Goal: Information Seeking & Learning: Learn about a topic

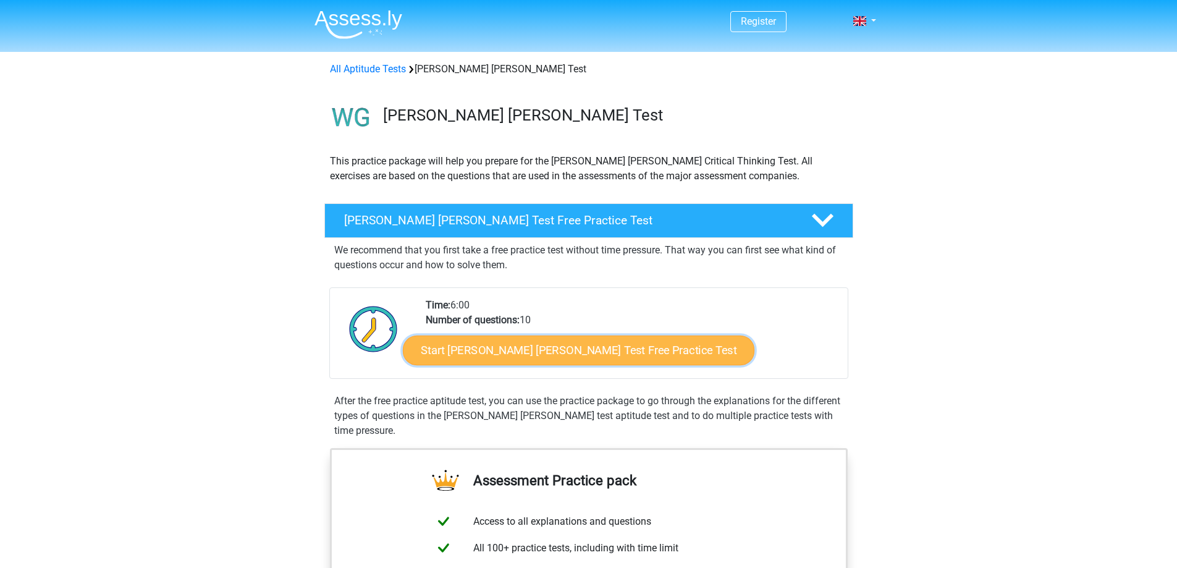
click at [588, 353] on link "Start Watson Glaser Test Free Practice Test" at bounding box center [579, 351] width 352 height 30
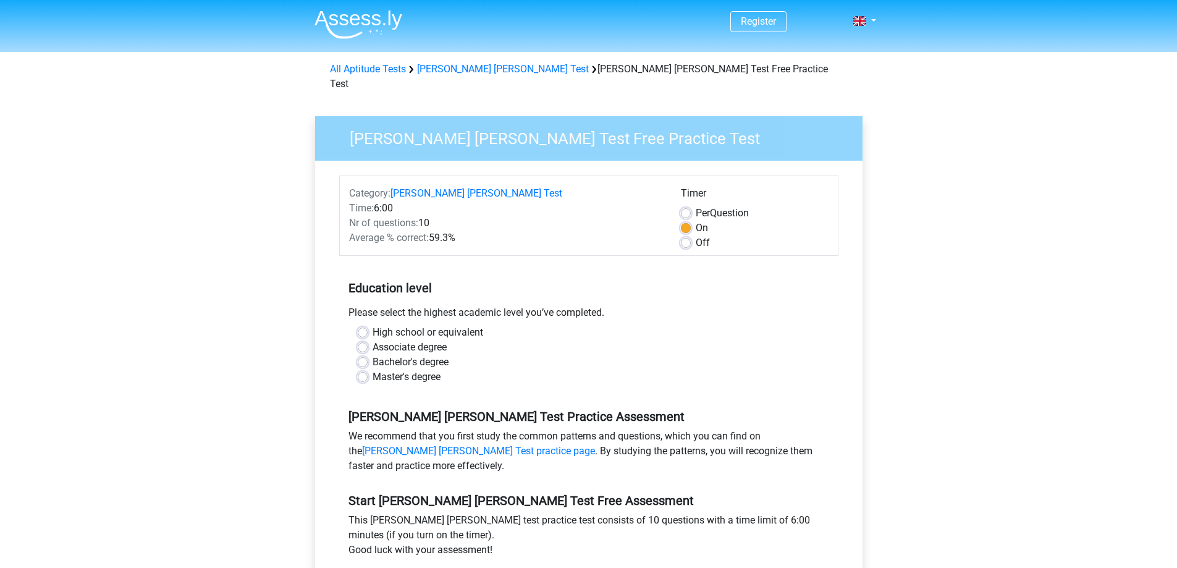
click at [431, 355] on label "Bachelor's degree" at bounding box center [411, 362] width 76 height 15
click at [368, 355] on input "Bachelor's degree" at bounding box center [363, 361] width 10 height 12
radio input "true"
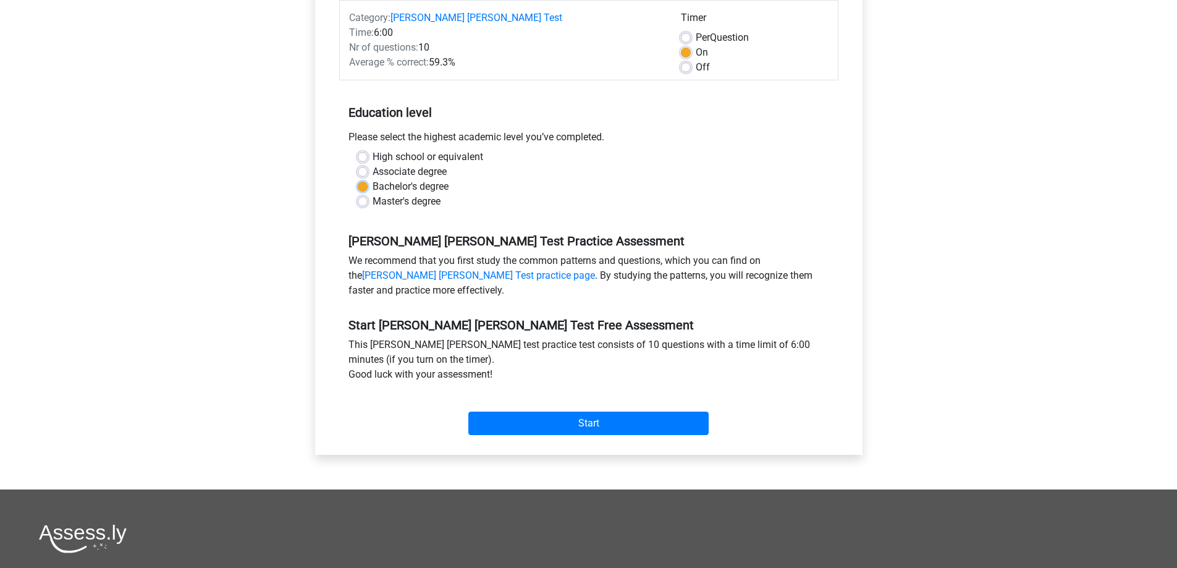
scroll to position [185, 0]
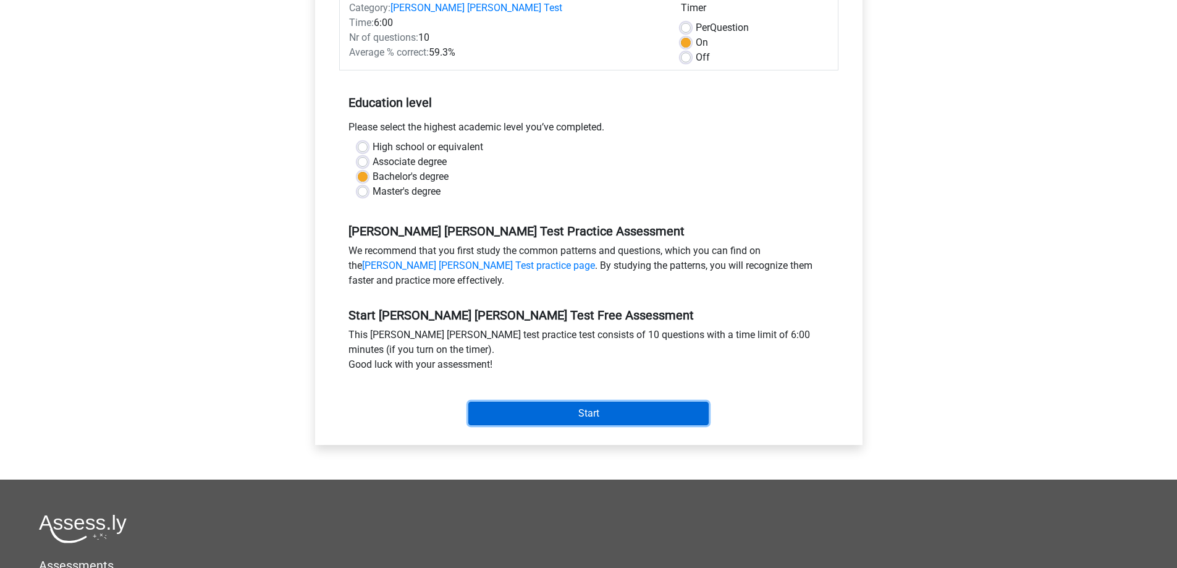
click at [558, 402] on input "Start" at bounding box center [588, 413] width 240 height 23
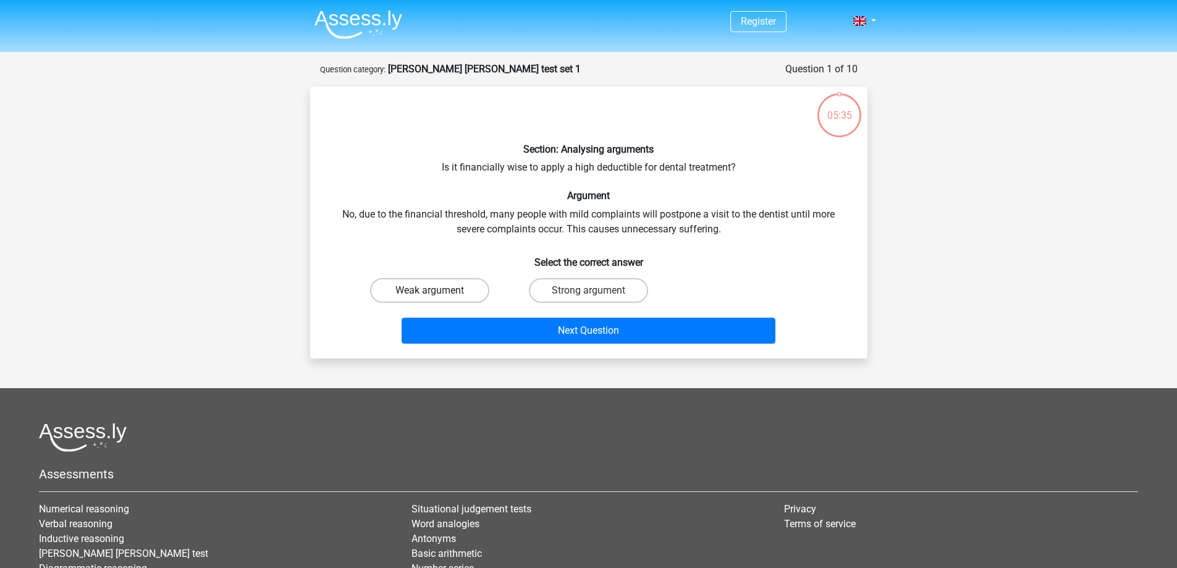
click at [465, 294] on label "Weak argument" at bounding box center [429, 290] width 119 height 25
click at [438, 294] on input "Weak argument" at bounding box center [434, 294] width 8 height 8
radio input "true"
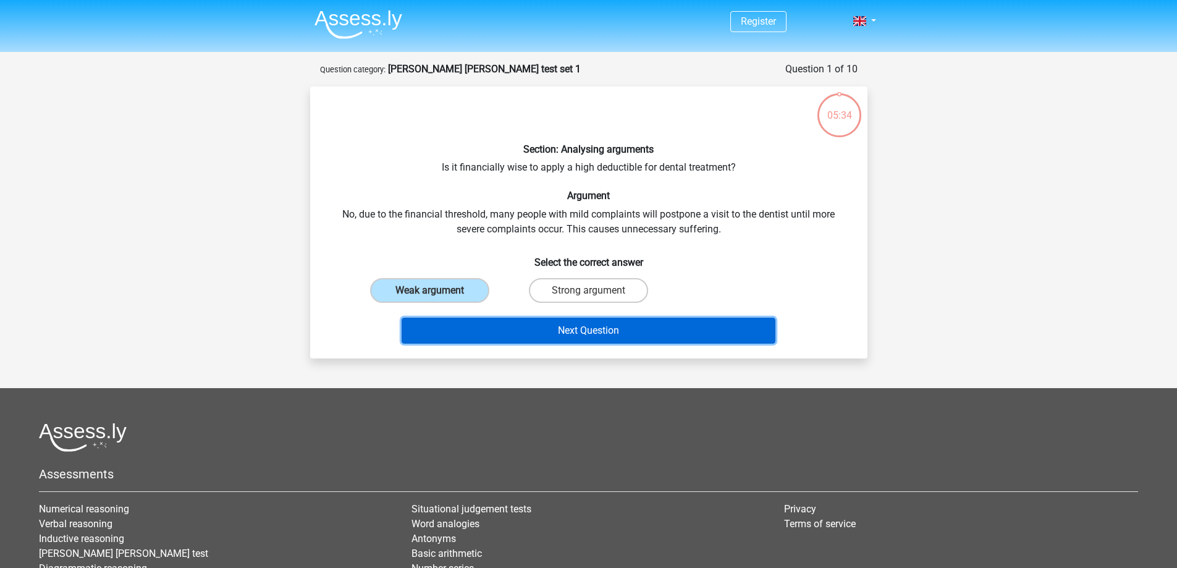
click at [532, 326] on button "Next Question" at bounding box center [589, 331] width 374 height 26
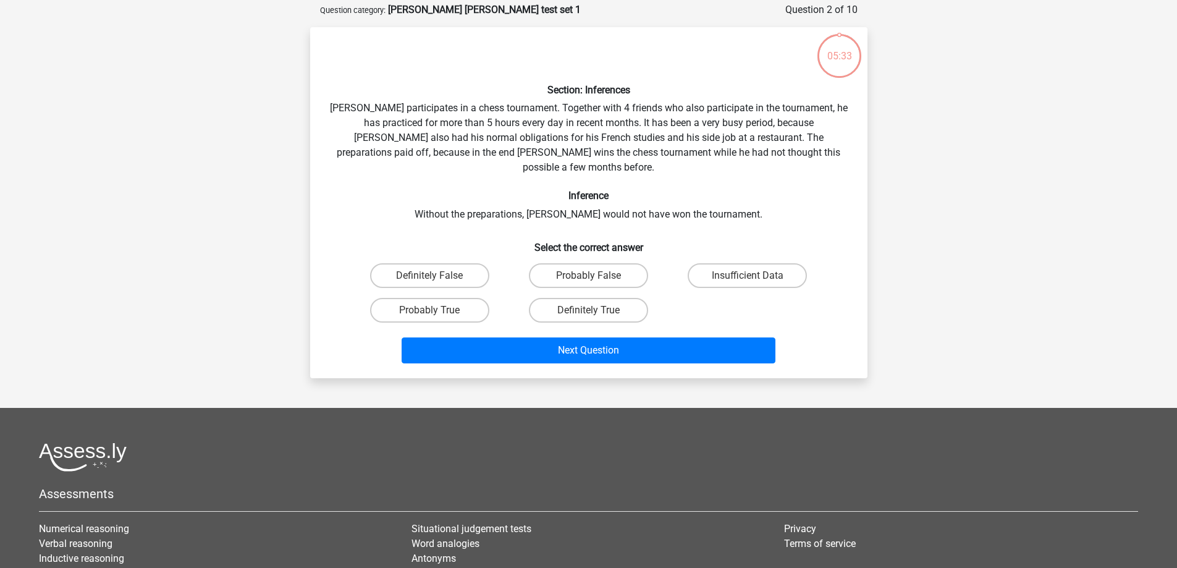
scroll to position [62, 0]
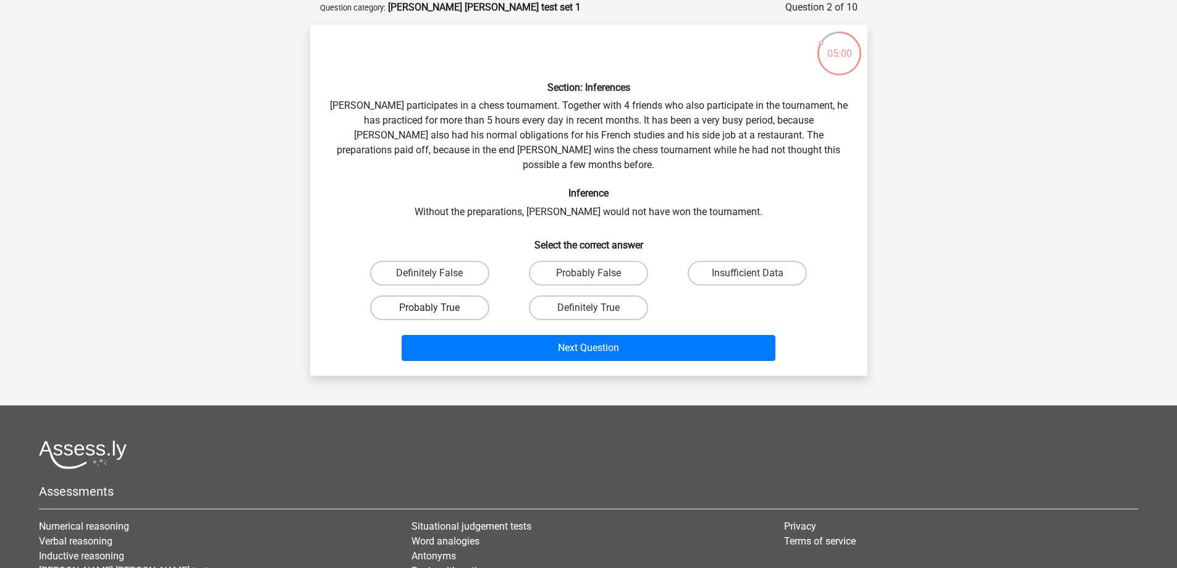
click at [463, 295] on label "Probably True" at bounding box center [429, 307] width 119 height 25
click at [438, 308] on input "Probably True" at bounding box center [434, 312] width 8 height 8
radio input "true"
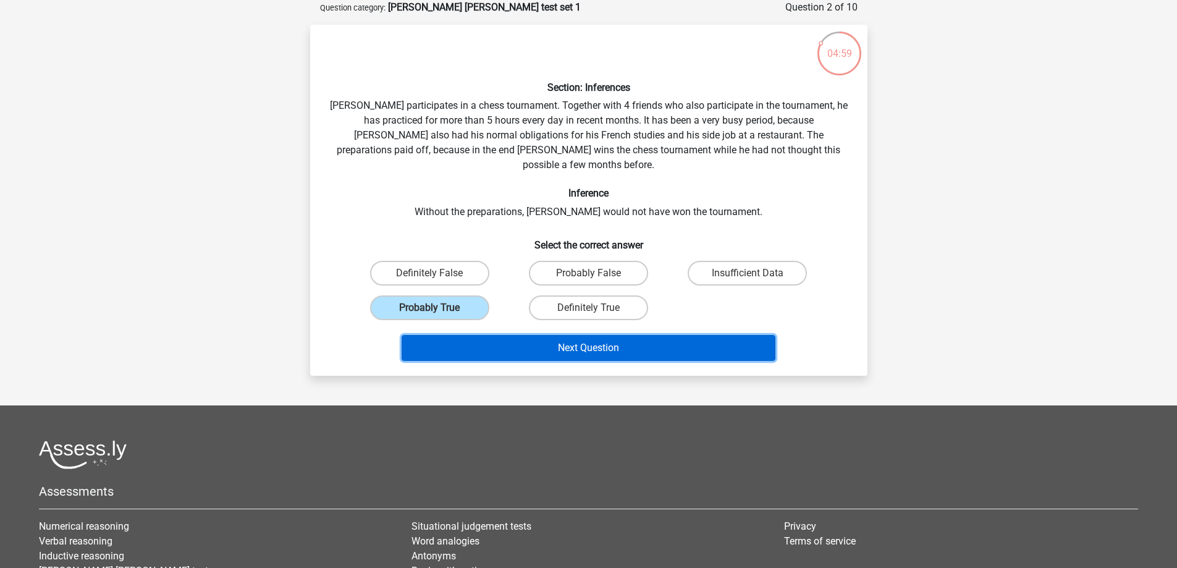
click at [502, 335] on button "Next Question" at bounding box center [589, 348] width 374 height 26
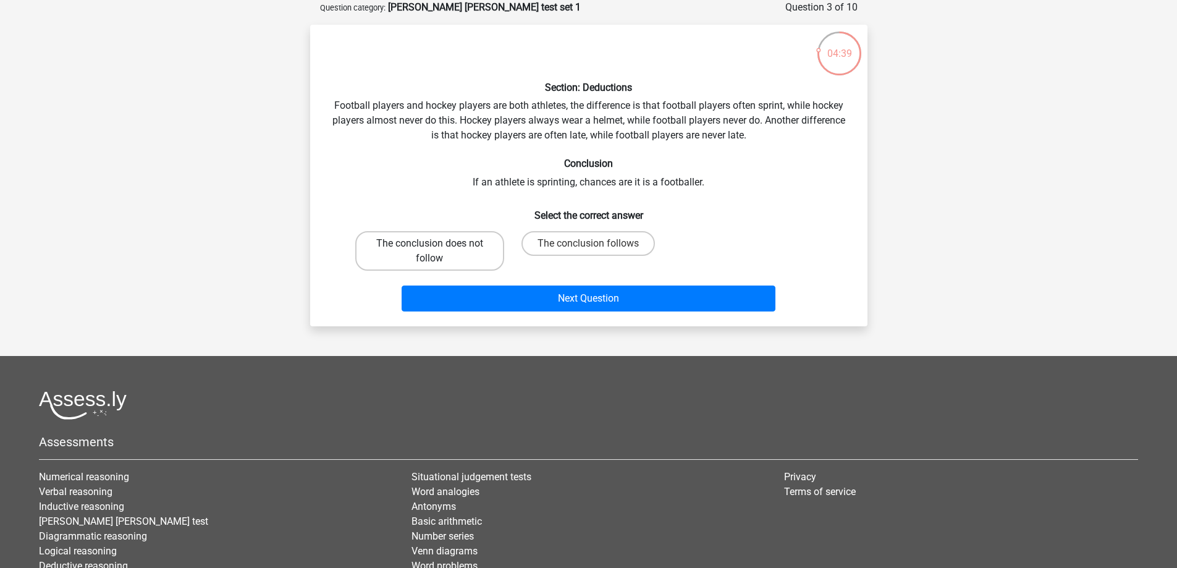
click at [470, 250] on label "The conclusion does not follow" at bounding box center [429, 251] width 149 height 40
click at [438, 250] on input "The conclusion does not follow" at bounding box center [434, 247] width 8 height 8
radio input "true"
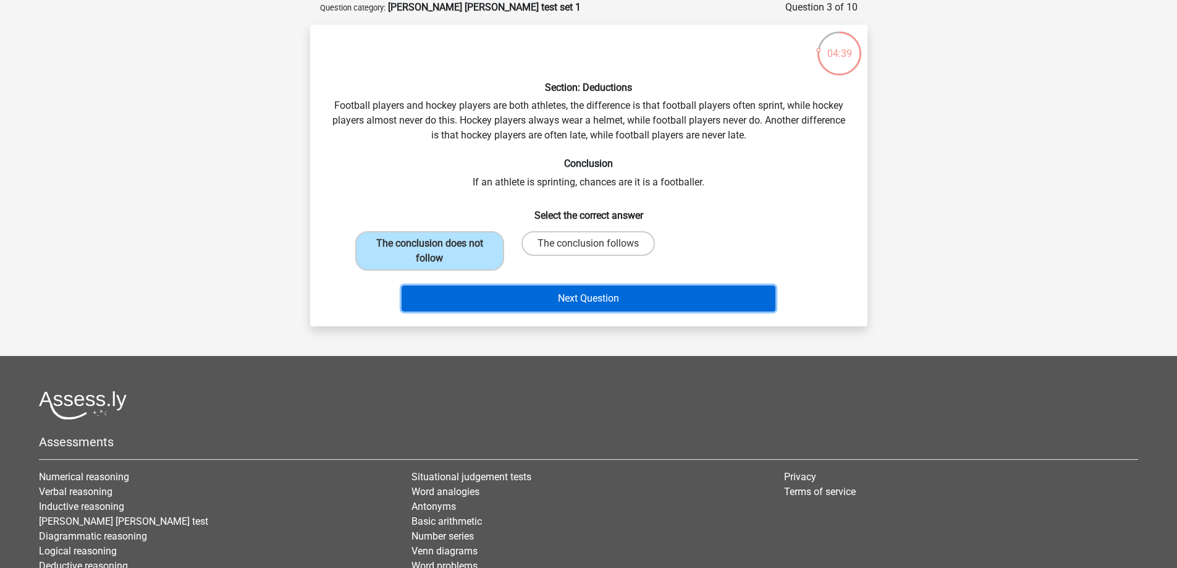
click at [525, 297] on button "Next Question" at bounding box center [589, 299] width 374 height 26
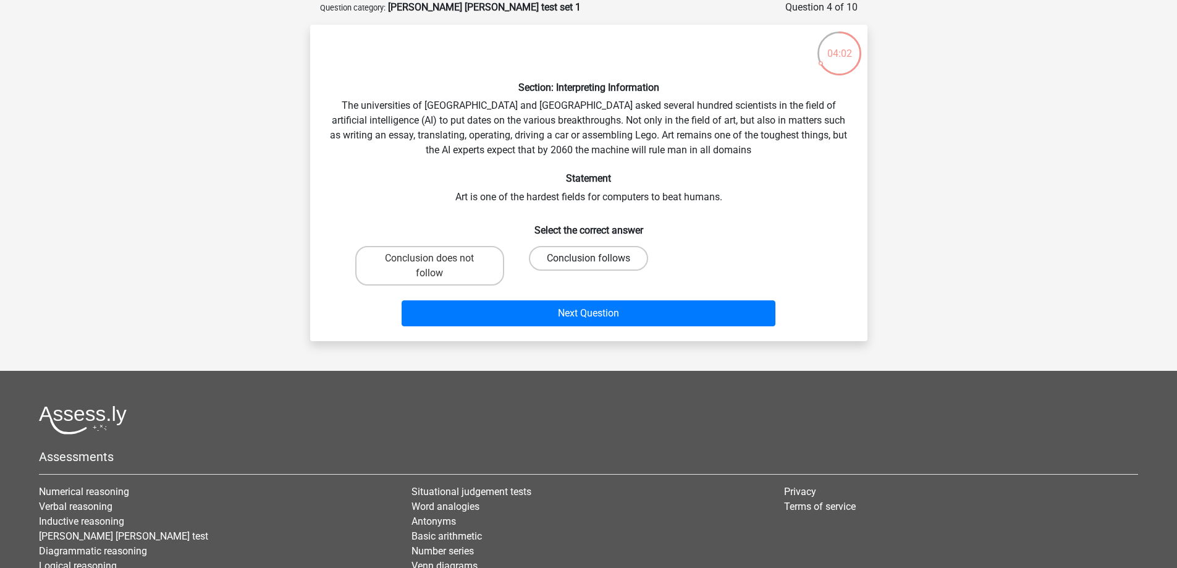
click at [611, 247] on label "Conclusion follows" at bounding box center [588, 258] width 119 height 25
click at [596, 258] on input "Conclusion follows" at bounding box center [592, 262] width 8 height 8
radio input "true"
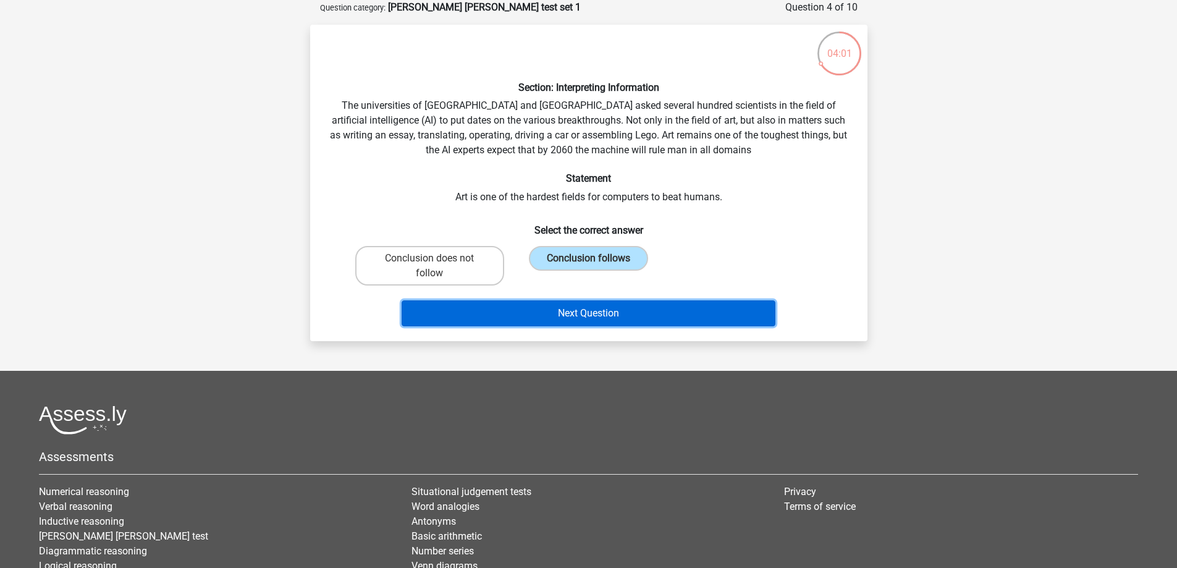
click at [629, 315] on button "Next Question" at bounding box center [589, 313] width 374 height 26
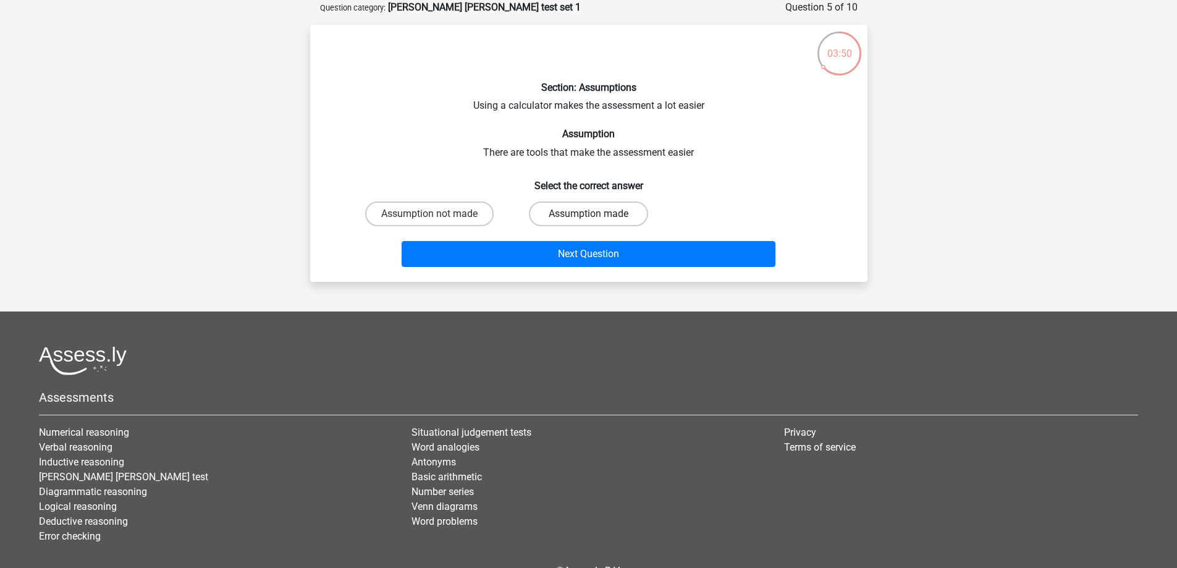
click at [613, 211] on label "Assumption made" at bounding box center [588, 213] width 119 height 25
click at [596, 214] on input "Assumption made" at bounding box center [592, 218] width 8 height 8
radio input "true"
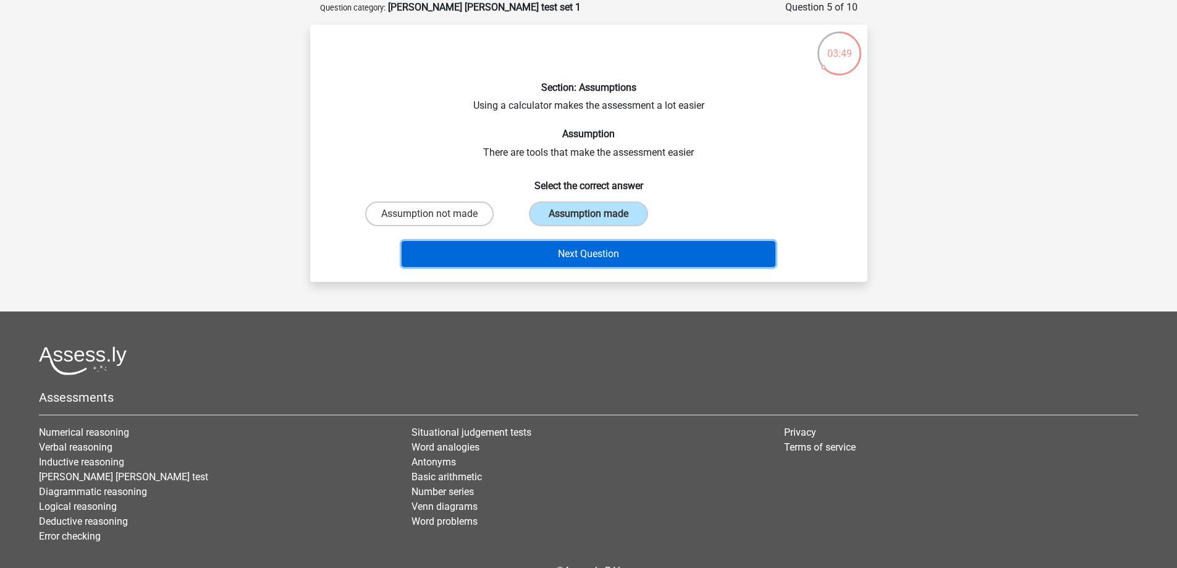
click at [625, 248] on button "Next Question" at bounding box center [589, 254] width 374 height 26
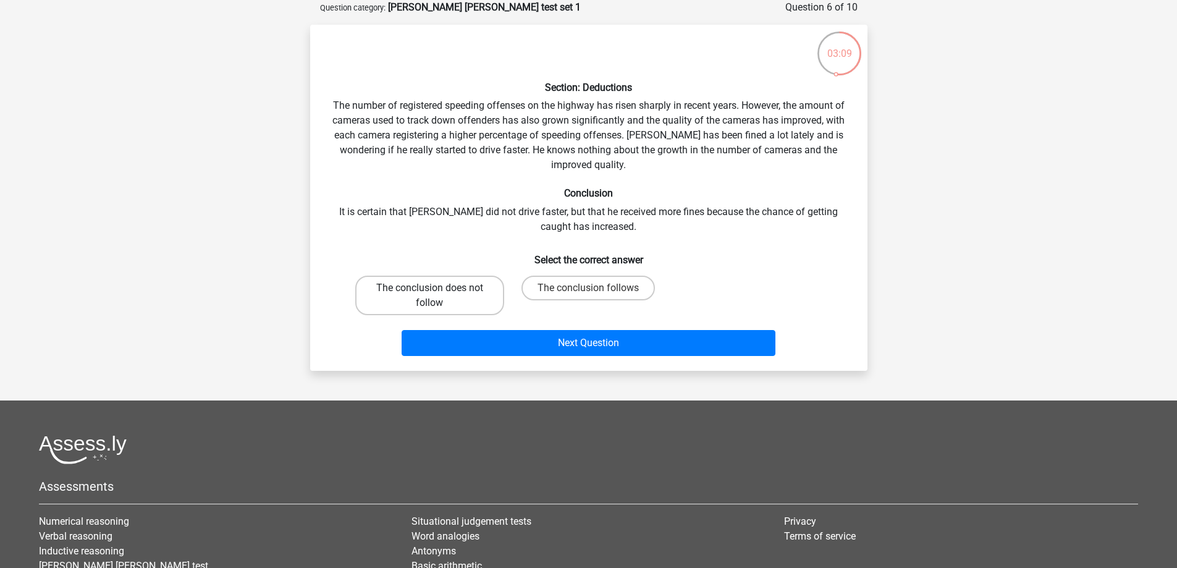
click at [430, 308] on label "The conclusion does not follow" at bounding box center [429, 296] width 149 height 40
click at [430, 296] on input "The conclusion does not follow" at bounding box center [434, 292] width 8 height 8
radio input "true"
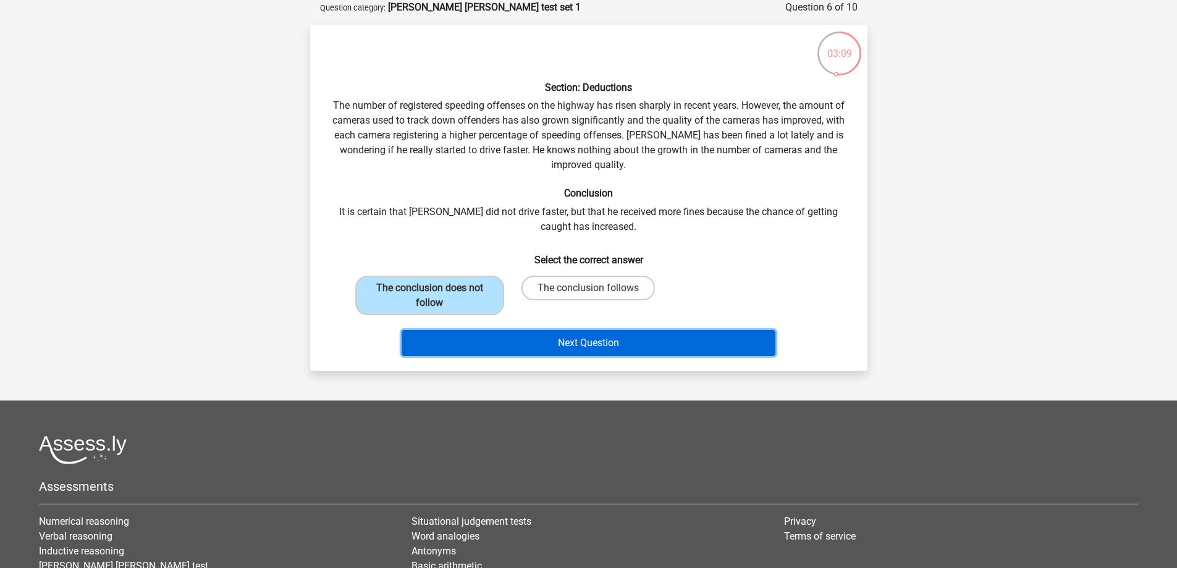
click at [476, 340] on button "Next Question" at bounding box center [589, 343] width 374 height 26
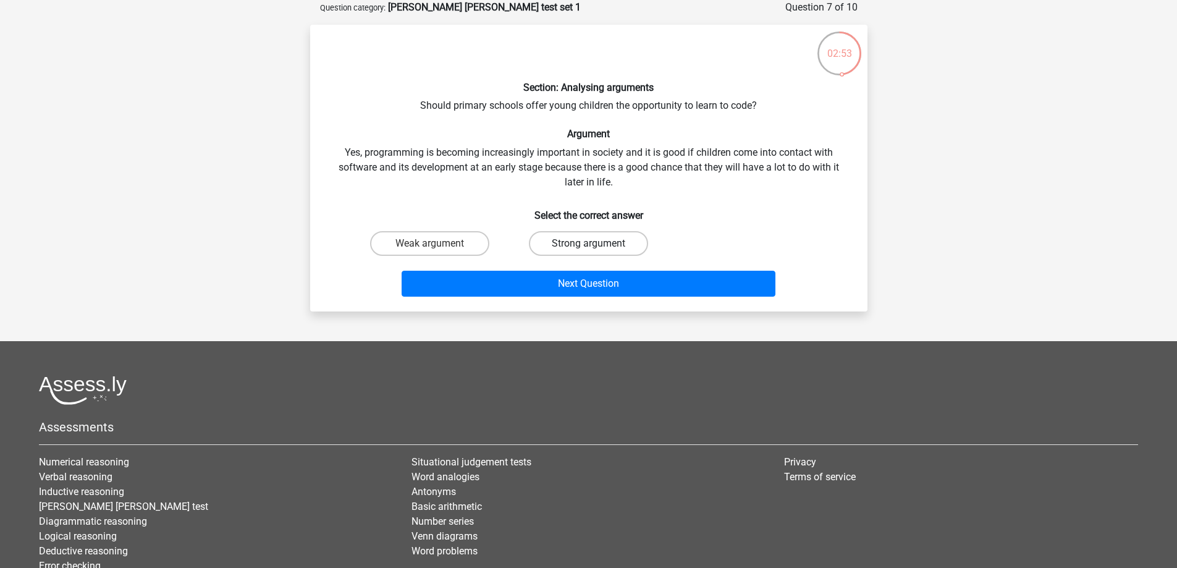
click at [582, 242] on label "Strong argument" at bounding box center [588, 243] width 119 height 25
click at [588, 243] on input "Strong argument" at bounding box center [592, 247] width 8 height 8
radio input "true"
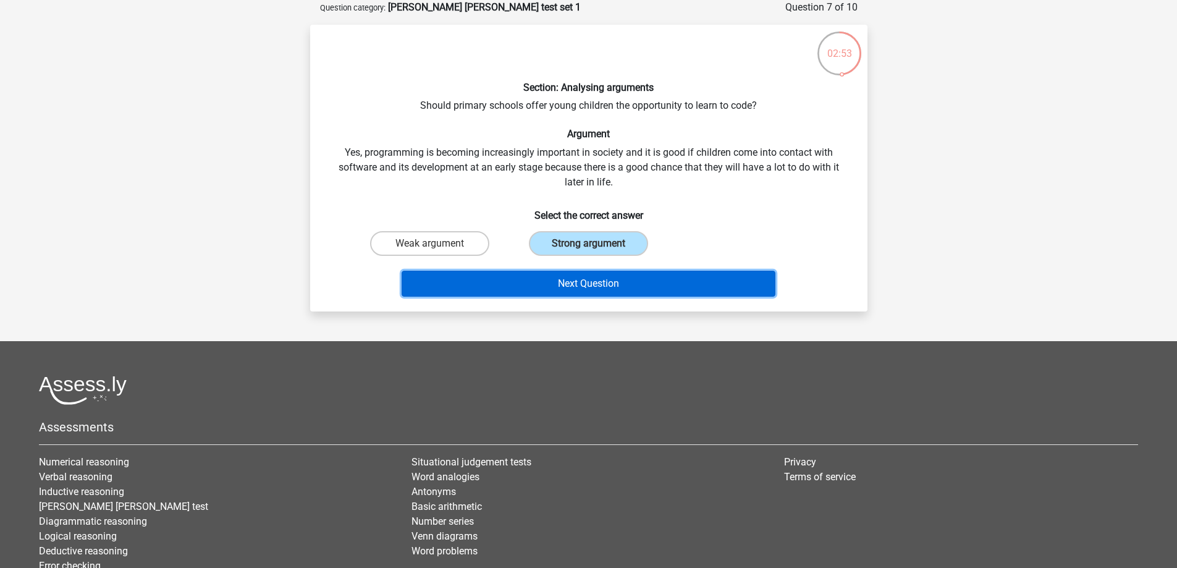
click at [593, 276] on button "Next Question" at bounding box center [589, 284] width 374 height 26
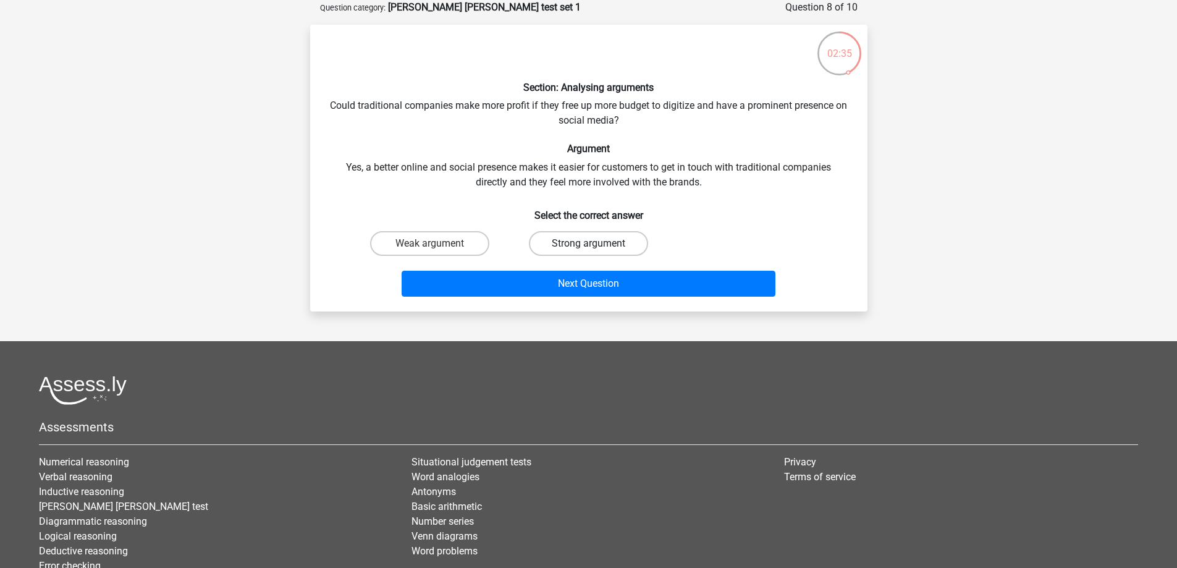
click at [578, 239] on label "Strong argument" at bounding box center [588, 243] width 119 height 25
click at [588, 243] on input "Strong argument" at bounding box center [592, 247] width 8 height 8
radio input "true"
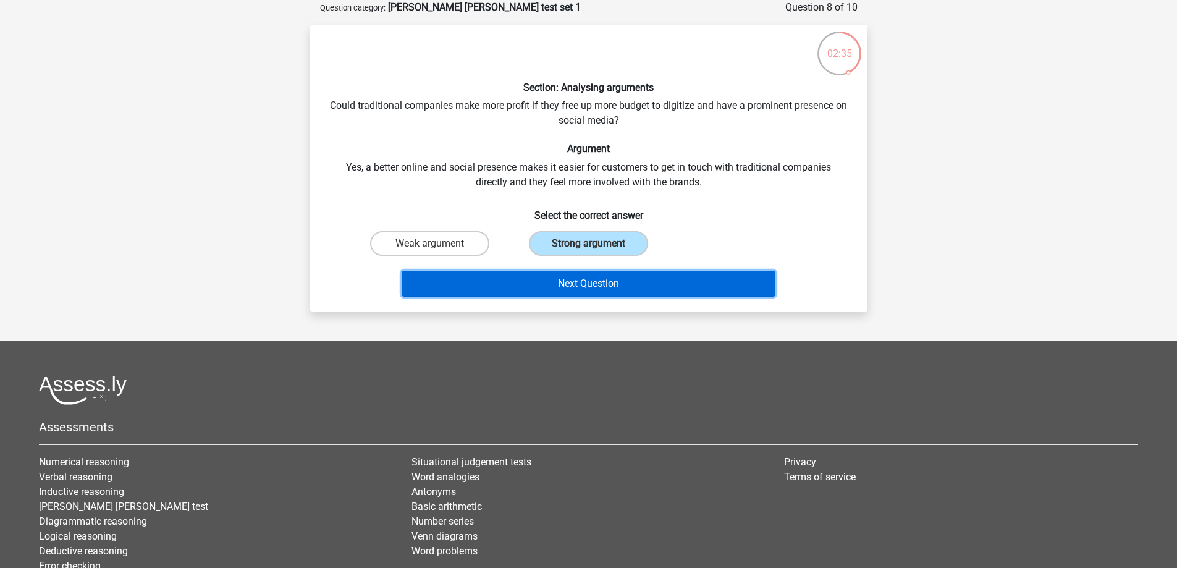
click at [575, 278] on button "Next Question" at bounding box center [589, 284] width 374 height 26
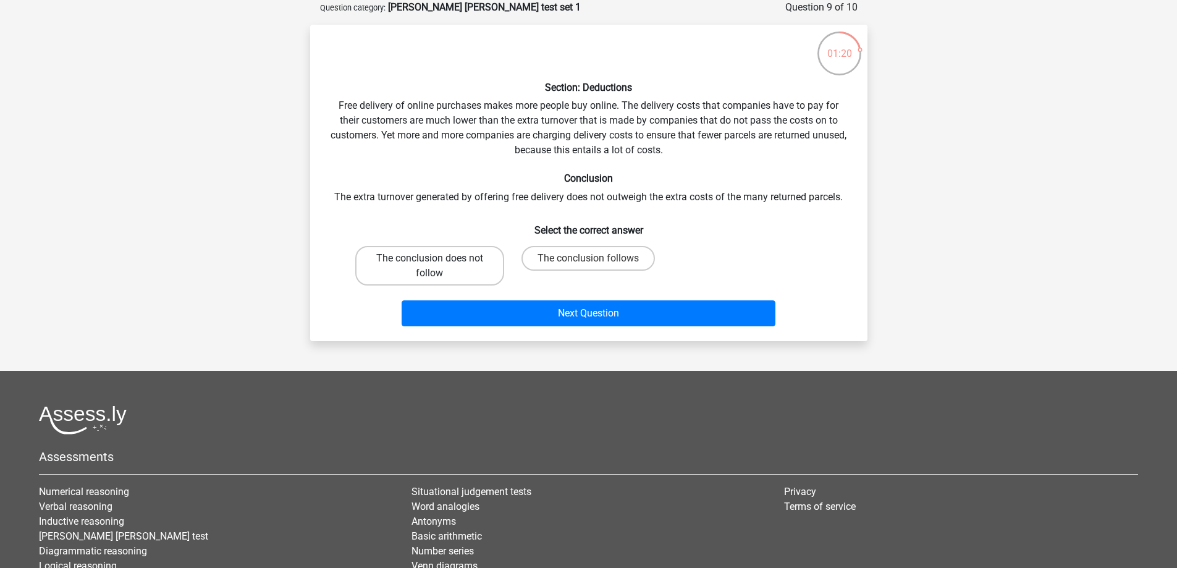
click at [408, 270] on label "The conclusion does not follow" at bounding box center [429, 266] width 149 height 40
click at [430, 266] on input "The conclusion does not follow" at bounding box center [434, 262] width 8 height 8
radio input "true"
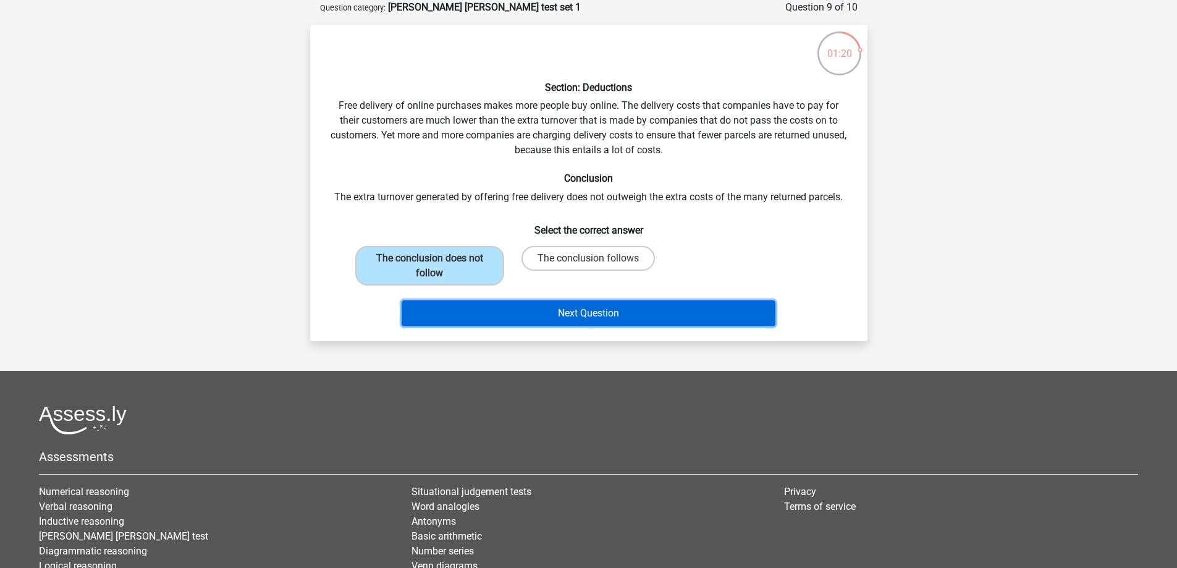
click at [459, 307] on button "Next Question" at bounding box center [589, 313] width 374 height 26
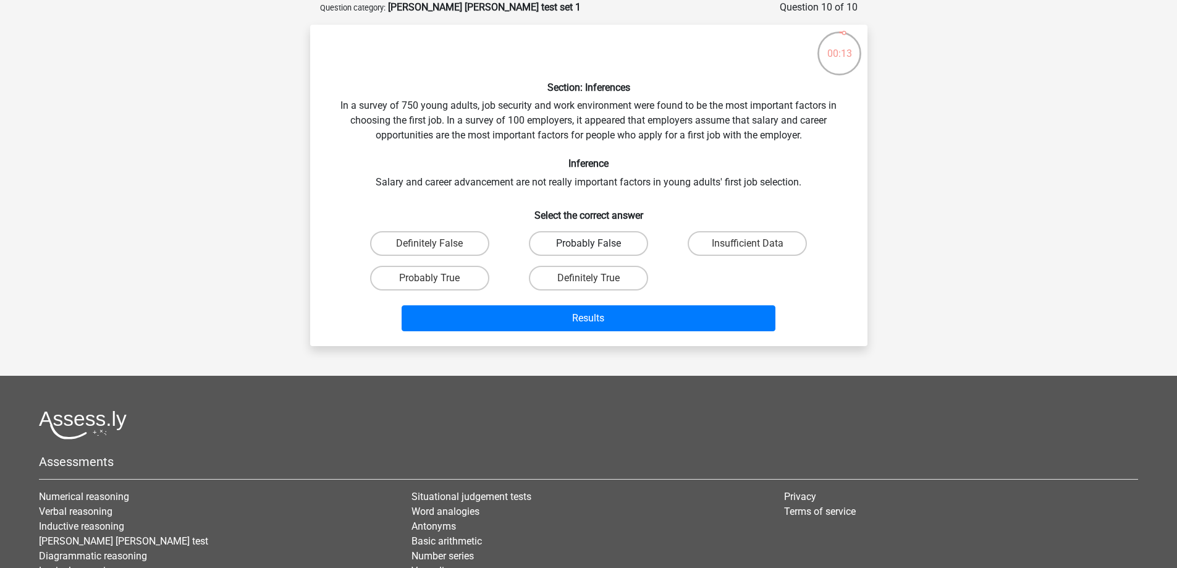
click at [569, 242] on label "Probably False" at bounding box center [588, 243] width 119 height 25
click at [588, 243] on input "Probably False" at bounding box center [592, 247] width 8 height 8
radio input "true"
click at [466, 283] on label "Probably True" at bounding box center [429, 278] width 119 height 25
click at [438, 283] on input "Probably True" at bounding box center [434, 282] width 8 height 8
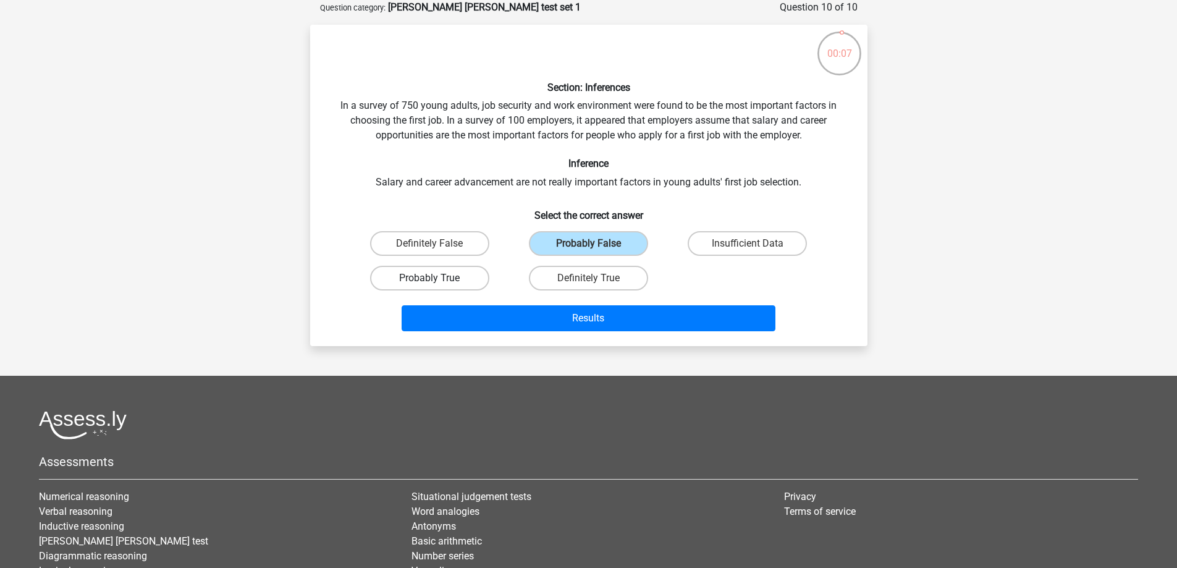
radio input "true"
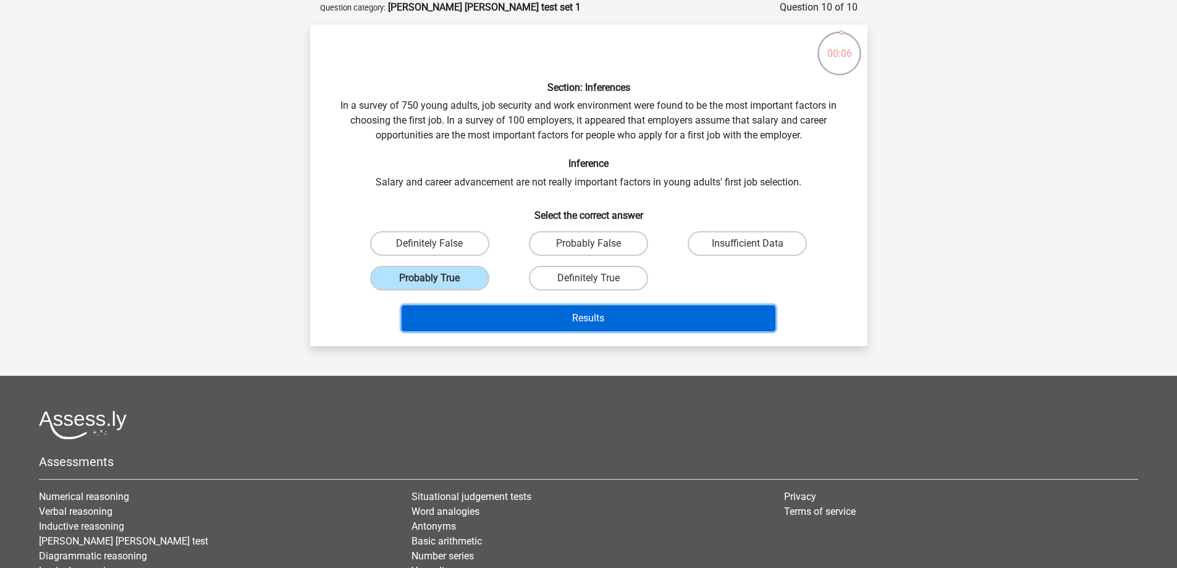
click at [478, 311] on button "Results" at bounding box center [589, 318] width 374 height 26
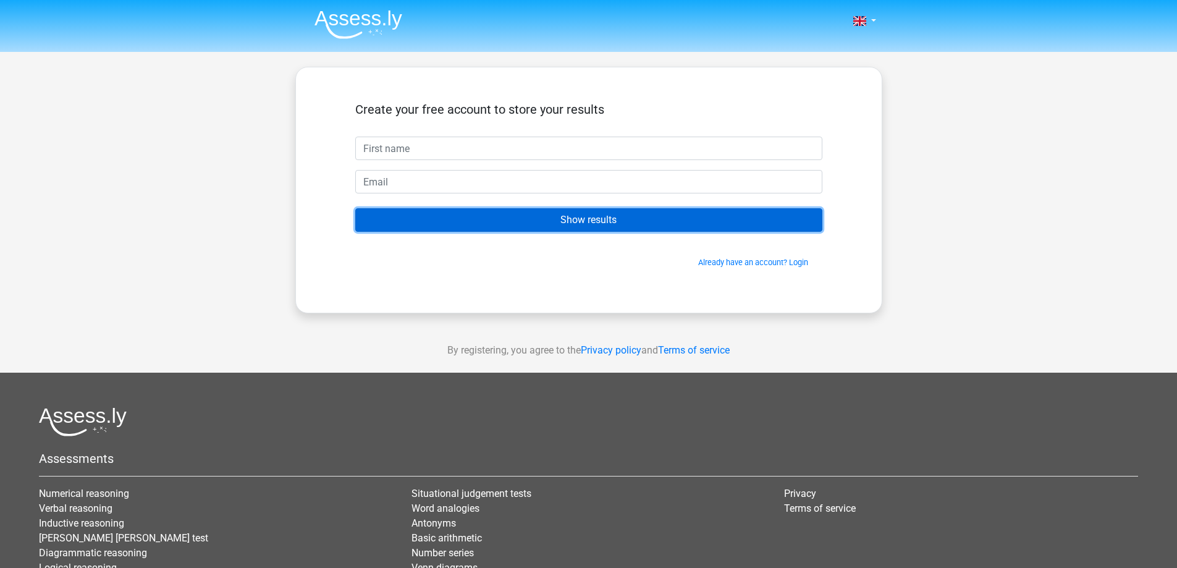
click at [792, 223] on input "Show results" at bounding box center [588, 219] width 467 height 23
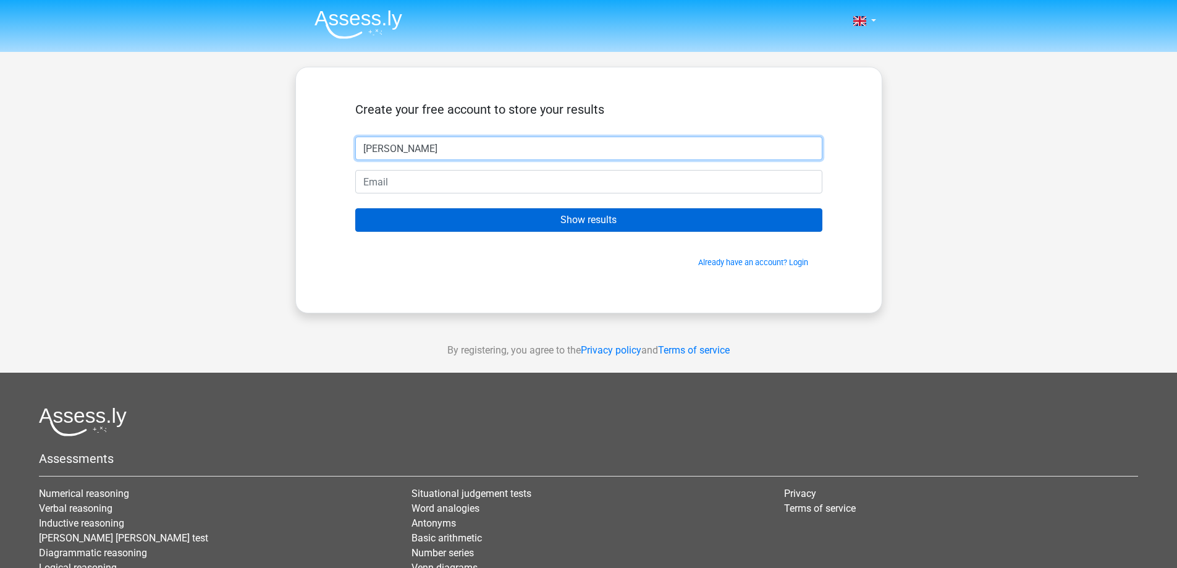
type input "riley"
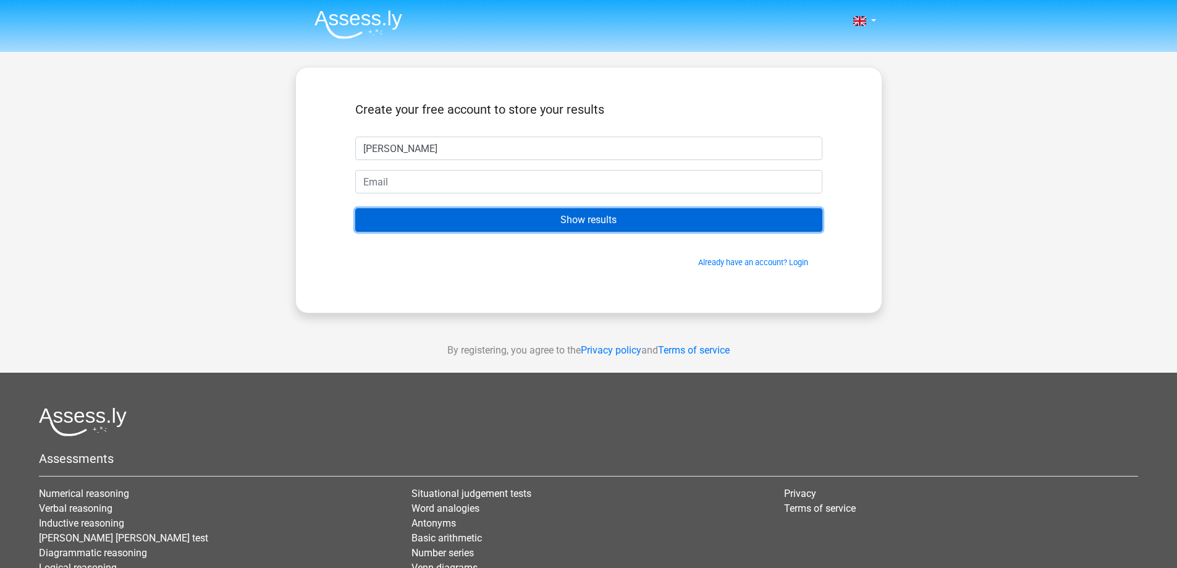
click at [734, 218] on input "Show results" at bounding box center [588, 219] width 467 height 23
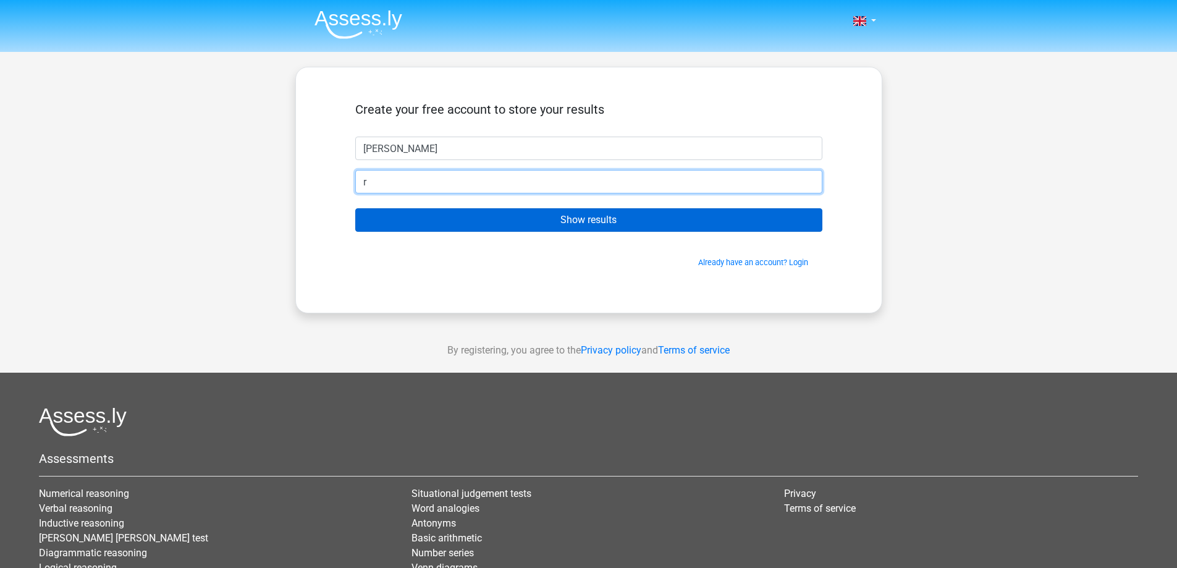
type input "riley.gruppo@airborne-sys.com"
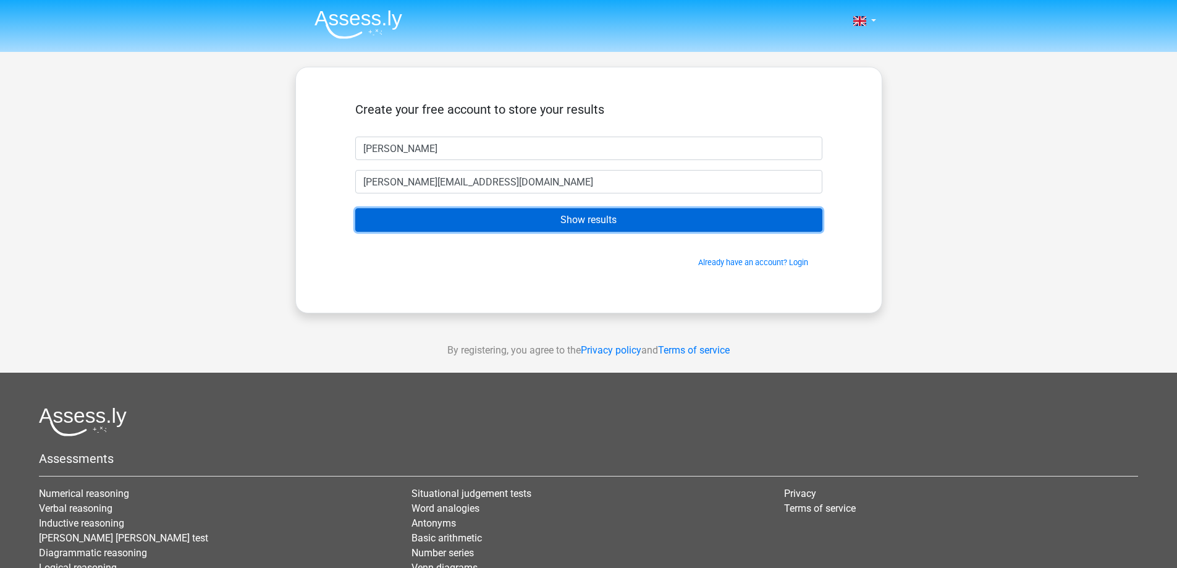
click at [442, 224] on input "Show results" at bounding box center [588, 219] width 467 height 23
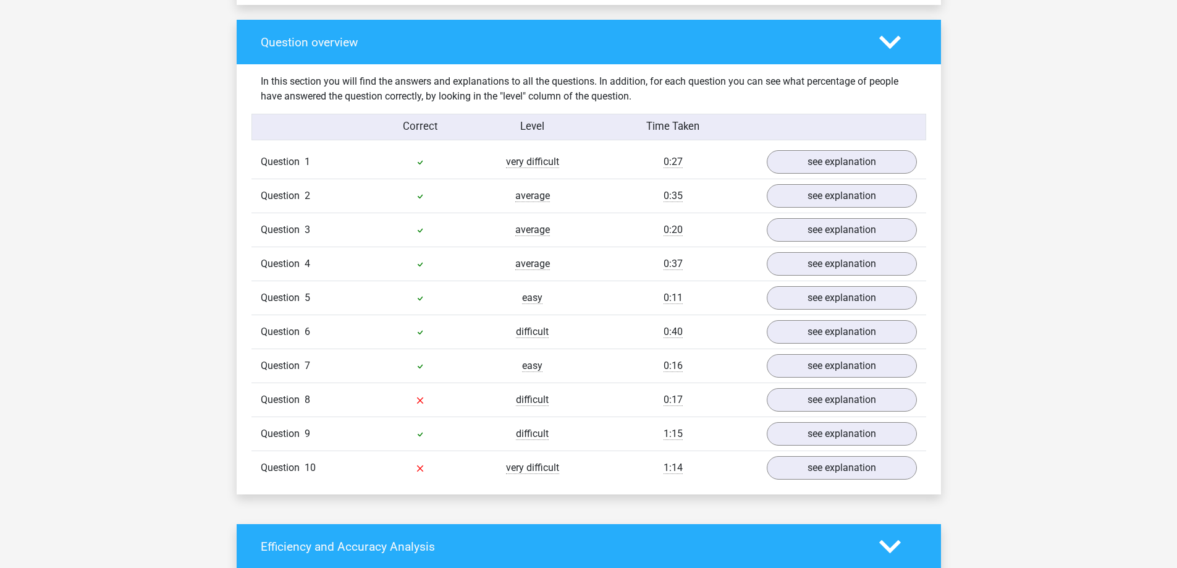
scroll to position [927, 0]
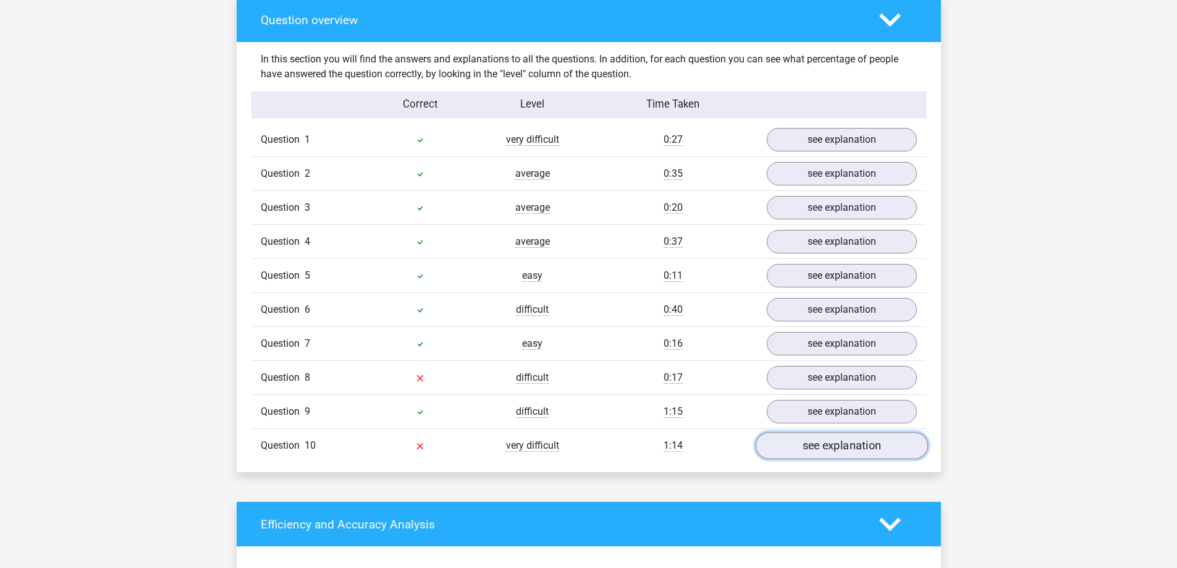
click at [853, 442] on link "see explanation" at bounding box center [841, 446] width 172 height 27
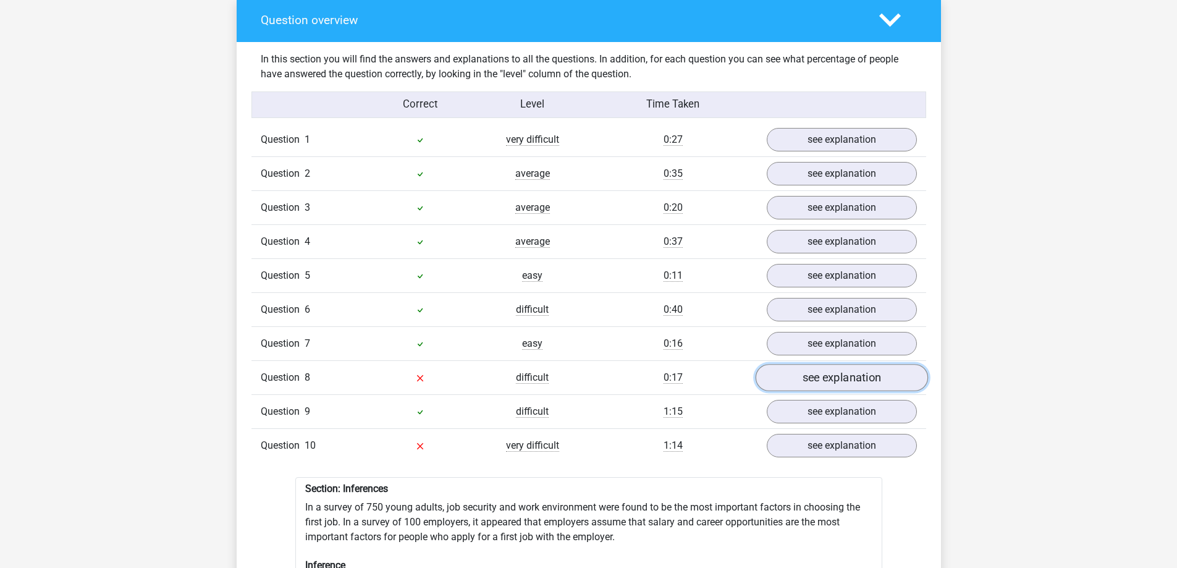
click at [872, 370] on link "see explanation" at bounding box center [841, 378] width 172 height 27
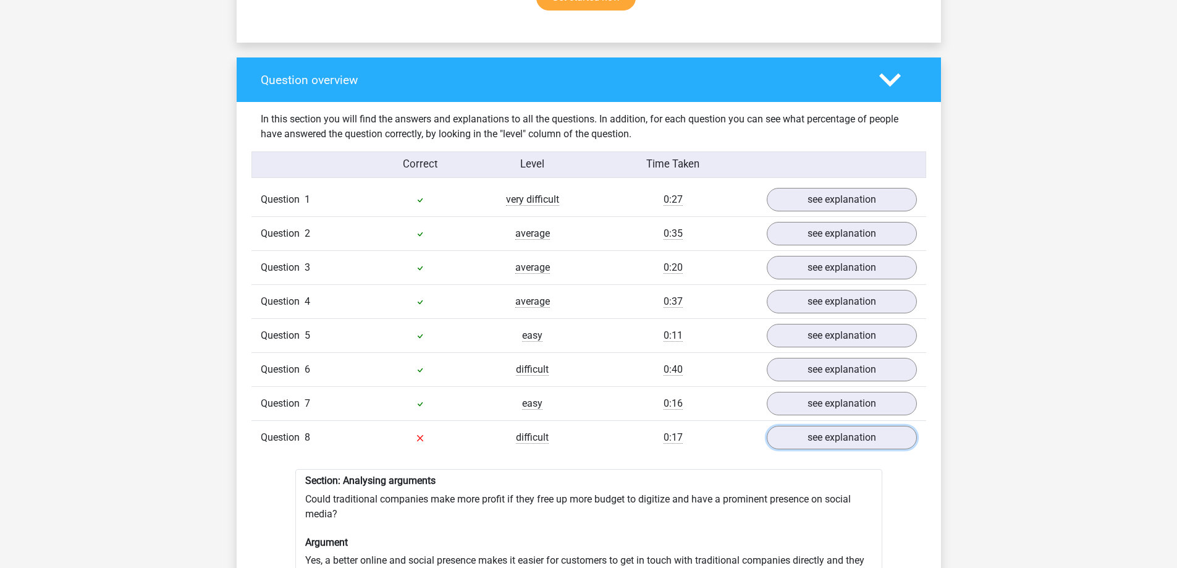
scroll to position [865, 0]
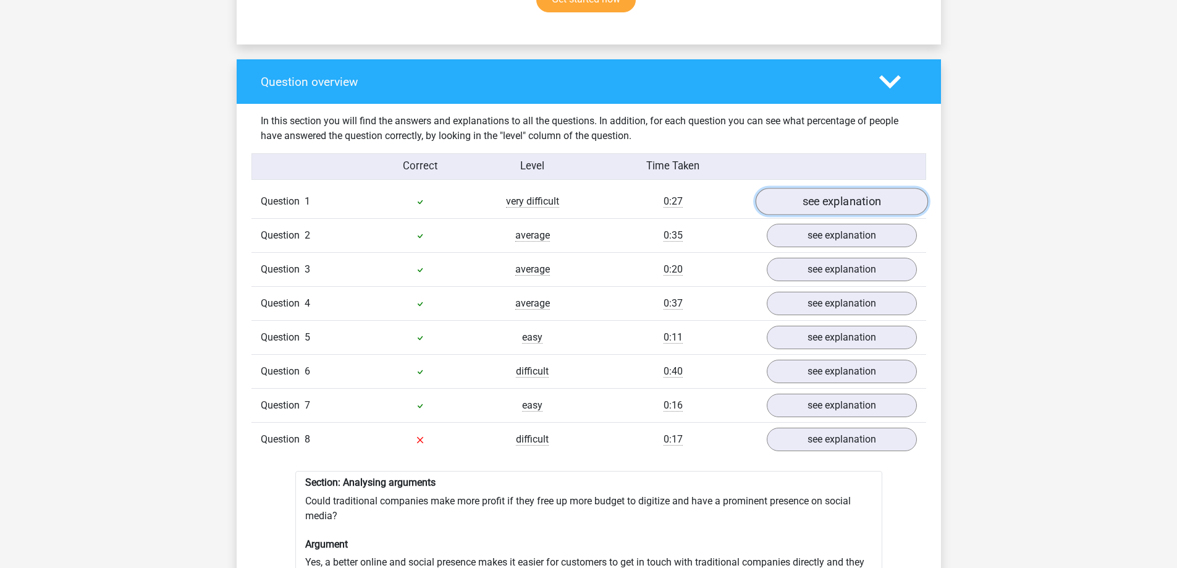
click at [856, 192] on link "see explanation" at bounding box center [841, 201] width 172 height 27
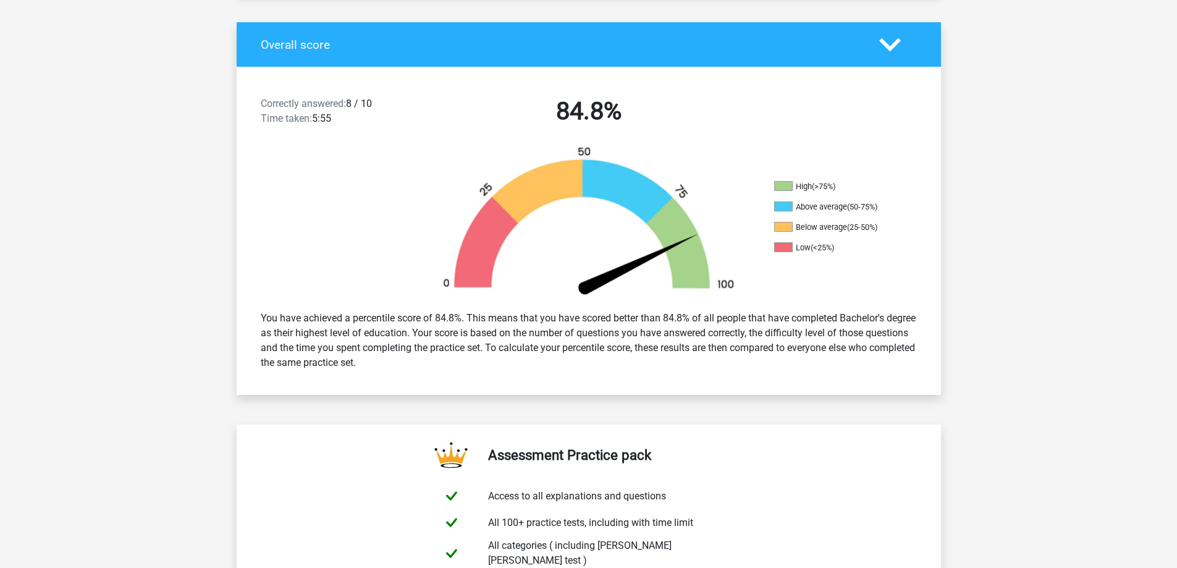
scroll to position [0, 0]
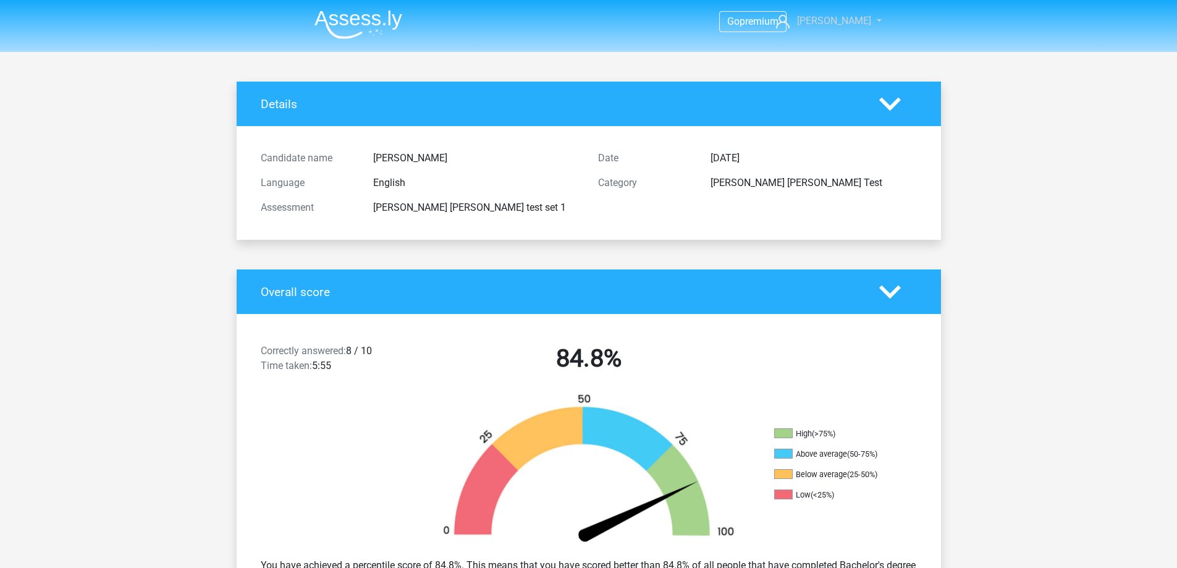
click at [855, 22] on span "riley" at bounding box center [834, 21] width 74 height 12
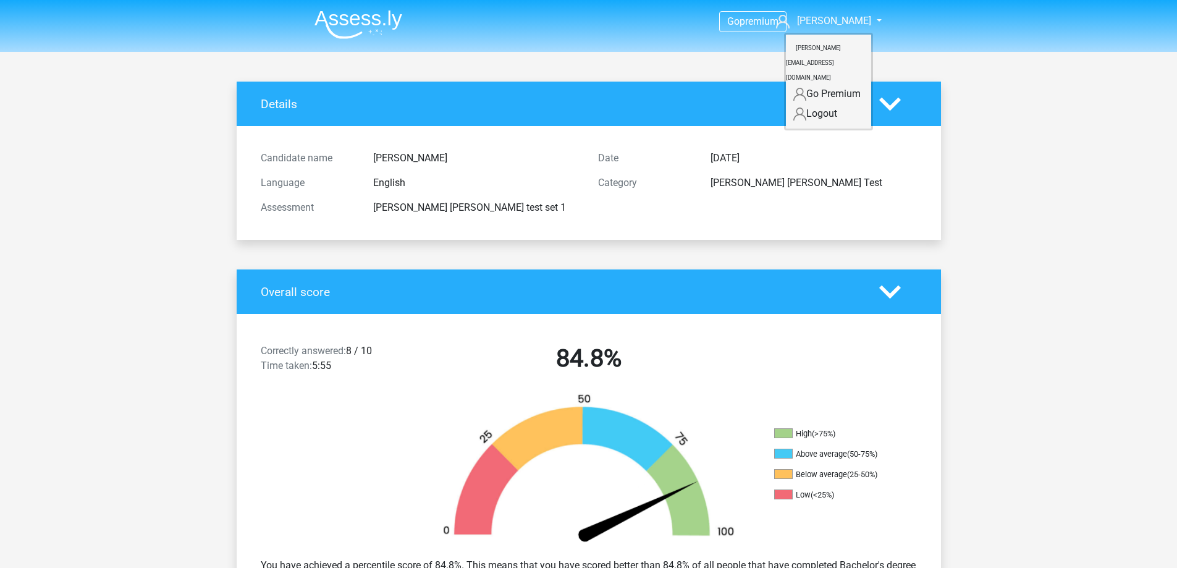
click at [845, 104] on link "Logout" at bounding box center [828, 114] width 85 height 20
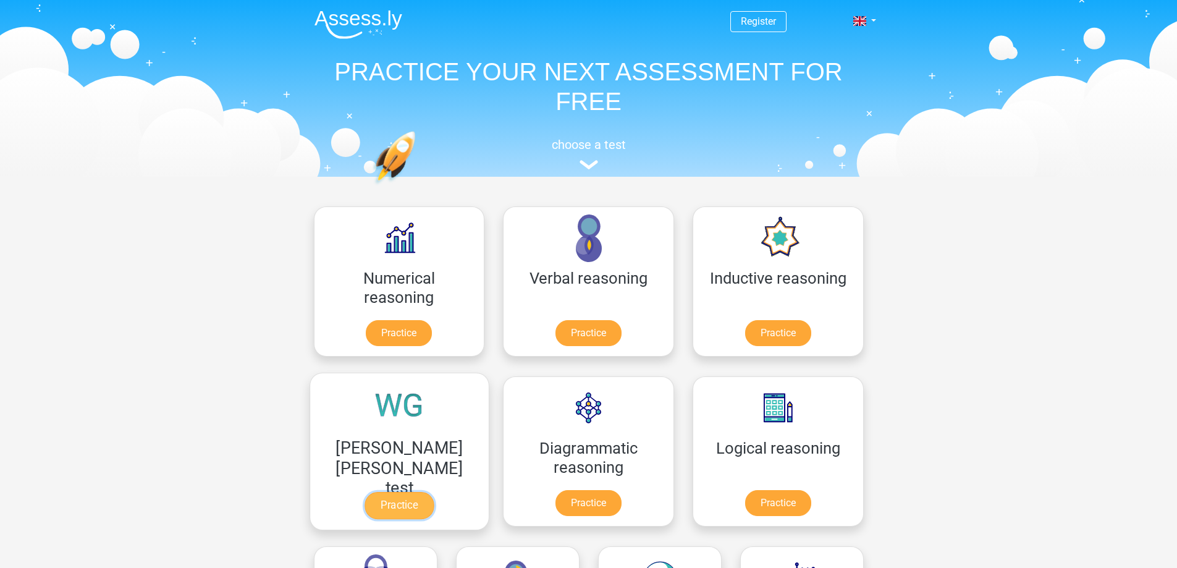
click at [434, 492] on link "Practice" at bounding box center [399, 505] width 69 height 27
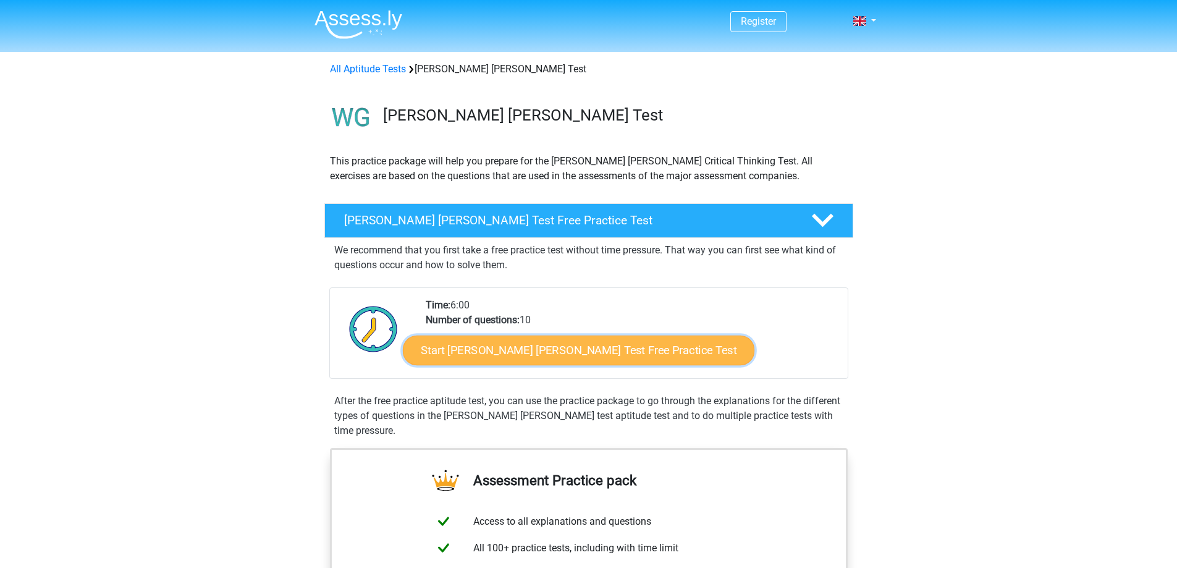
click at [611, 353] on link "Start [PERSON_NAME] [PERSON_NAME] Test Free Practice Test" at bounding box center [579, 351] width 352 height 30
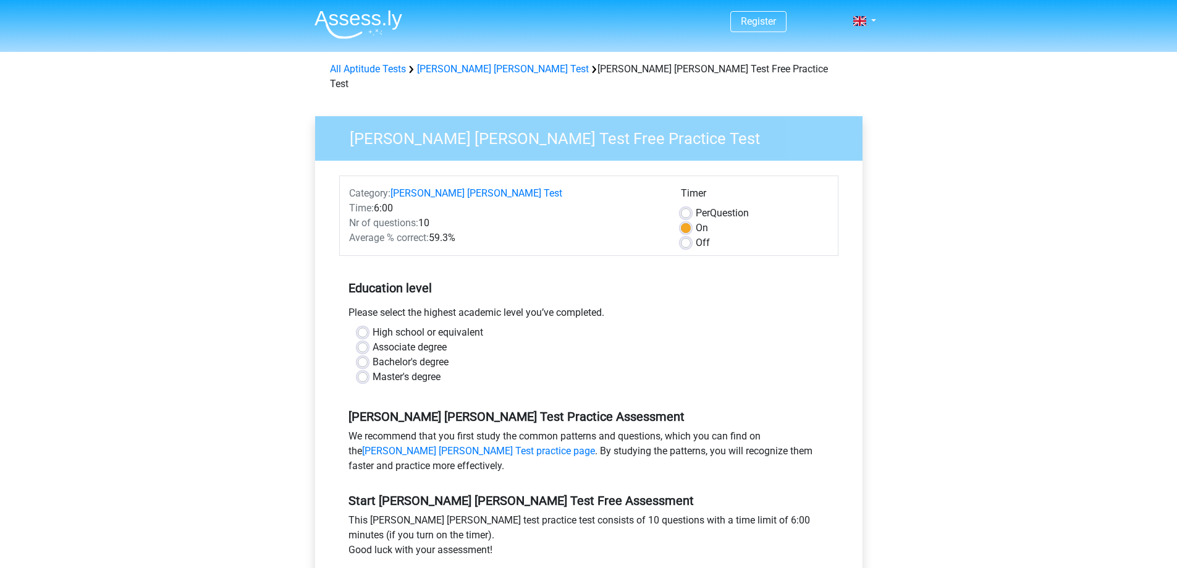
click at [391, 355] on label "Bachelor's degree" at bounding box center [411, 362] width 76 height 15
click at [368, 355] on input "Bachelor's degree" at bounding box center [363, 361] width 10 height 12
radio input "true"
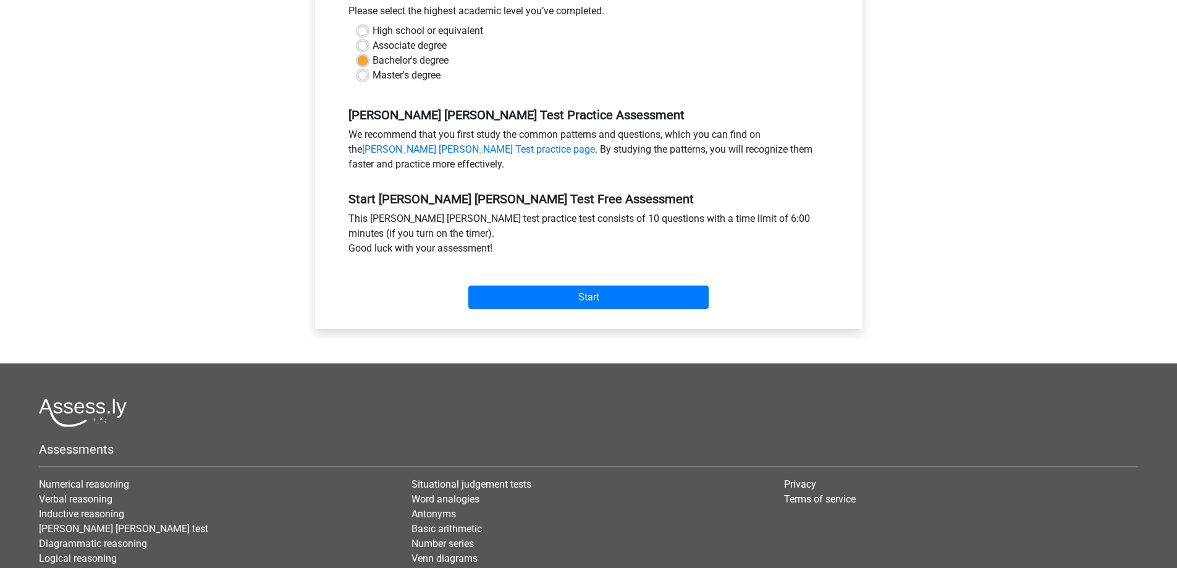
scroll to position [309, 0]
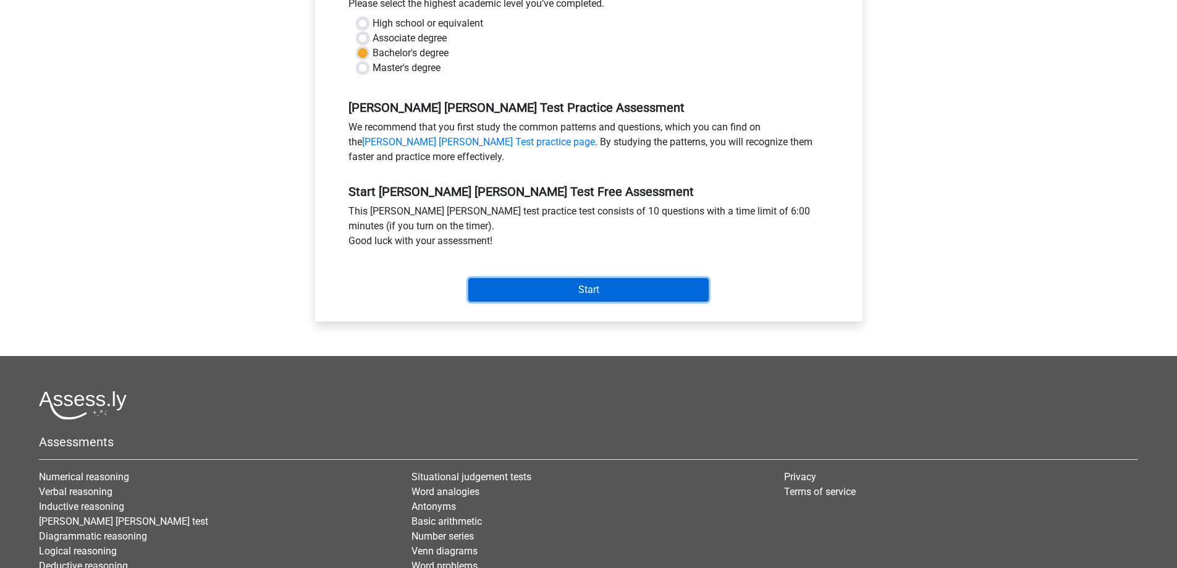
click at [569, 278] on input "Start" at bounding box center [588, 289] width 240 height 23
